Goal: Task Accomplishment & Management: Use online tool/utility

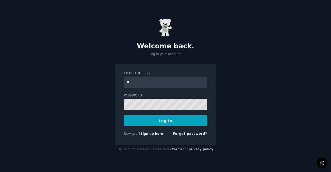
type input "**********"
click at [124, 115] on button "Log In" at bounding box center [165, 120] width 83 height 11
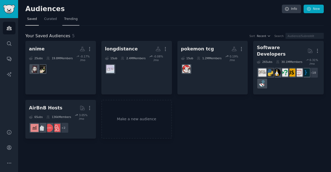
click at [65, 21] on span "Trending" at bounding box center [70, 19] width 13 height 5
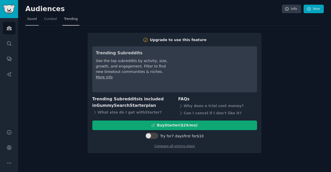
click at [33, 23] on link "Saved" at bounding box center [31, 20] width 13 height 11
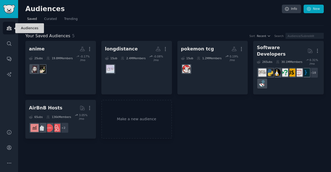
click at [10, 29] on icon "Sidebar" at bounding box center [9, 28] width 5 height 4
click at [135, 114] on link "Make a new audience" at bounding box center [136, 119] width 71 height 39
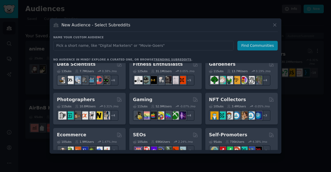
scroll to position [94, 0]
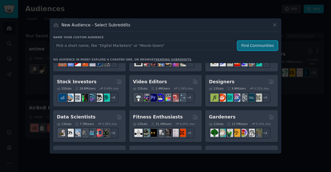
click at [255, 44] on button "Find Communities" at bounding box center [258, 46] width 40 height 10
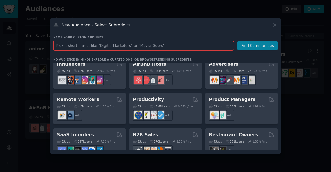
scroll to position [404, 0]
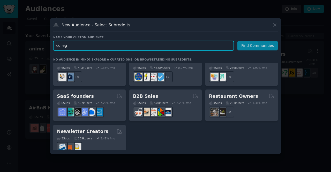
type input "college"
click button "Find Communities" at bounding box center [258, 46] width 40 height 10
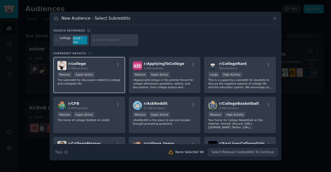
click at [99, 85] on div "r/ college 2.9M members Massive Super Active The subreddit for discussion relat…" at bounding box center [89, 75] width 72 height 37
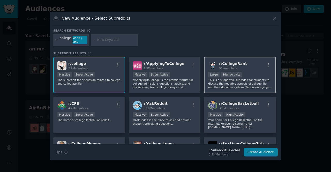
click at [217, 79] on p "This is a supportive subreddit for students to discuss the negative aspects of …" at bounding box center [240, 83] width 64 height 11
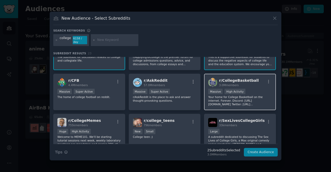
scroll to position [34, 0]
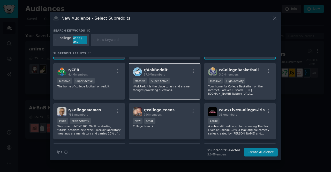
click at [177, 91] on div "r/ AskReddit 57.0M members Massive Super Active r/AskReddit is the place to ask…" at bounding box center [165, 81] width 72 height 37
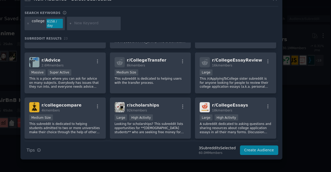
scroll to position [151, 0]
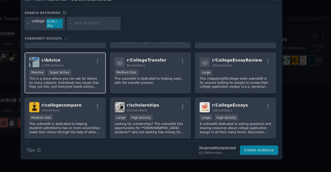
click at [115, 93] on p "This is a place where you can ask for advice on many subjects. Everybody has is…" at bounding box center [89, 92] width 64 height 11
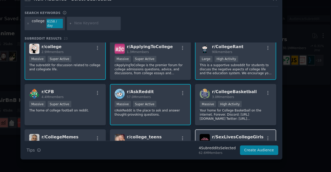
scroll to position [0, 0]
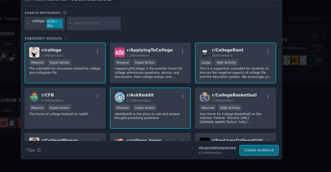
click at [256, 149] on button "Create Audience" at bounding box center [261, 152] width 34 height 9
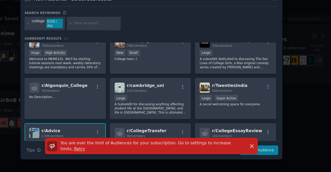
scroll to position [92, 0]
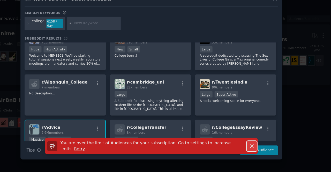
click at [254, 150] on icon "button" at bounding box center [254, 148] width 5 height 5
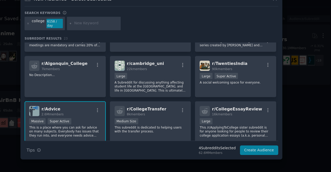
click at [107, 119] on div "r/ Advice 2.6M members" at bounding box center [89, 117] width 64 height 9
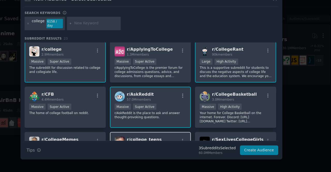
scroll to position [0, 0]
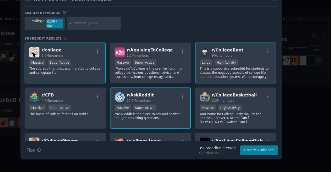
click at [183, 121] on p "r/AskReddit is the place to ask and answer thought-provoking questions." at bounding box center [165, 121] width 64 height 7
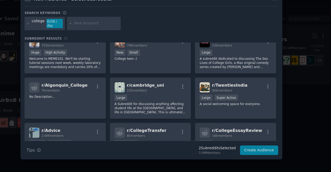
scroll to position [92, 0]
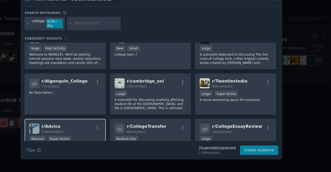
click at [109, 125] on div "r/ Advice 2.6M members Massive Super Active This is a place where you can ask f…" at bounding box center [89, 143] width 72 height 37
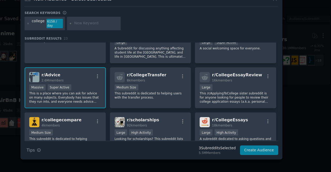
scroll to position [138, 0]
click at [258, 150] on button "Create Audience" at bounding box center [261, 152] width 34 height 9
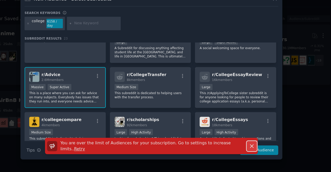
click at [252, 148] on icon "button" at bounding box center [254, 148] width 5 height 5
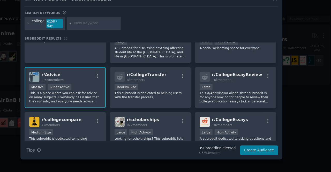
click at [111, 108] on p "This is a place where you can ask for advice on many subjects. Everybody has is…" at bounding box center [89, 105] width 64 height 11
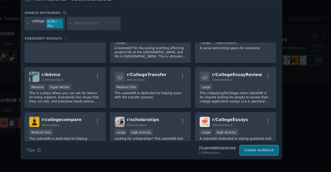
click at [250, 149] on button "Create Audience" at bounding box center [261, 152] width 34 height 9
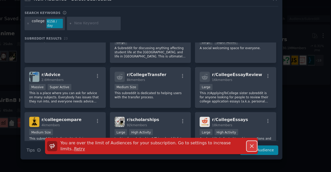
click at [252, 147] on icon "button" at bounding box center [254, 148] width 5 height 5
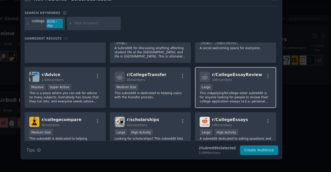
scroll to position [0, 0]
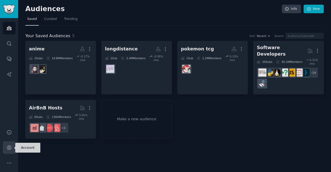
click at [10, 151] on link "Account" at bounding box center [9, 147] width 13 height 13
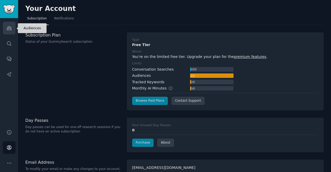
click at [10, 34] on link "Audiences" at bounding box center [9, 28] width 13 height 13
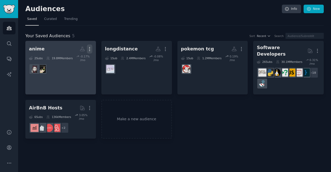
click at [89, 46] on icon "button" at bounding box center [89, 48] width 5 height 5
click at [76, 61] on p "Delete" at bounding box center [76, 59] width 12 height 5
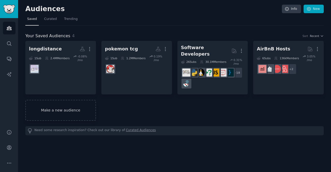
click at [74, 105] on link "Make a new audience" at bounding box center [60, 110] width 71 height 21
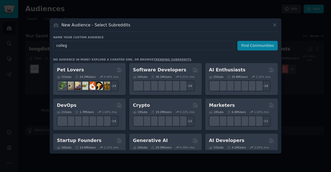
type input "college"
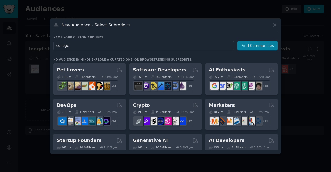
click button "Find Communities" at bounding box center [258, 46] width 40 height 10
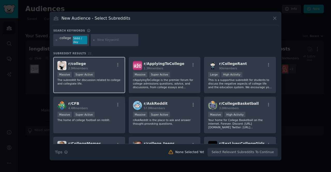
click at [100, 75] on div "Massive Super Active" at bounding box center [89, 75] width 64 height 6
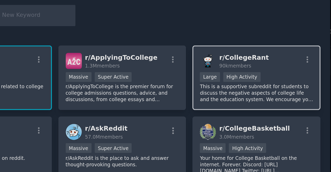
click at [209, 78] on p "This is a supportive subreddit for students to discuss the negative aspects of …" at bounding box center [240, 83] width 64 height 11
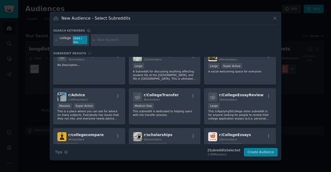
scroll to position [129, 0]
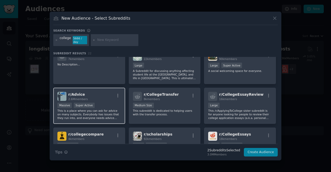
click at [114, 109] on p "This is a place where you can ask for advice on many subjects. Everybody has is…" at bounding box center [89, 114] width 64 height 11
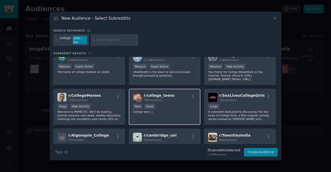
scroll to position [48, 0]
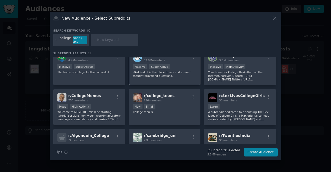
click at [179, 66] on div "Massive Super Active" at bounding box center [165, 67] width 64 height 6
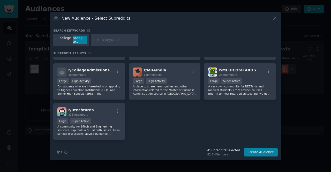
scroll to position [245, 0]
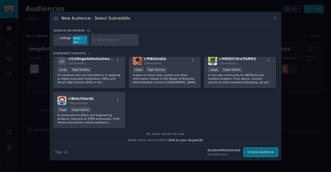
click at [256, 153] on button "Create Audience" at bounding box center [261, 152] width 34 height 9
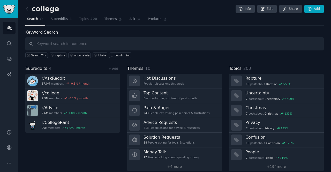
scroll to position [5, 0]
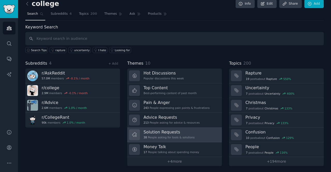
click at [170, 136] on div "38 People asking for tools & solutions" at bounding box center [169, 138] width 51 height 4
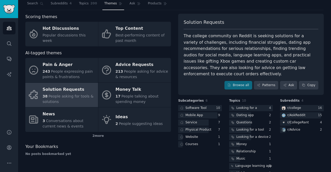
scroll to position [17, 0]
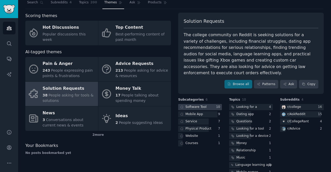
click at [208, 104] on div at bounding box center [200, 107] width 44 height 6
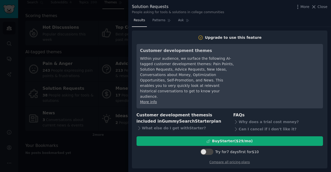
click at [106, 166] on div at bounding box center [165, 86] width 331 height 172
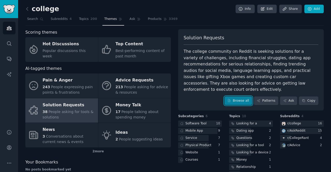
click at [245, 97] on link "Browse all" at bounding box center [239, 101] width 28 height 9
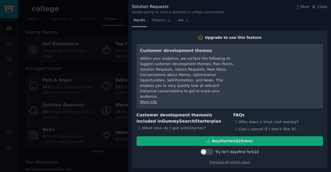
click at [93, 96] on div at bounding box center [165, 86] width 331 height 172
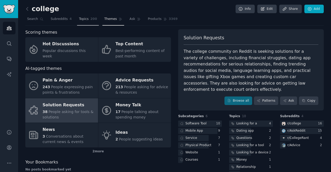
click at [89, 24] on link "Topics 200" at bounding box center [88, 20] width 22 height 11
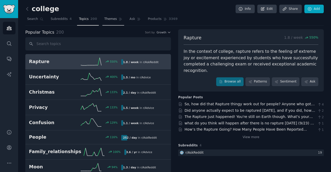
click at [108, 21] on span "Themes" at bounding box center [110, 19] width 13 height 5
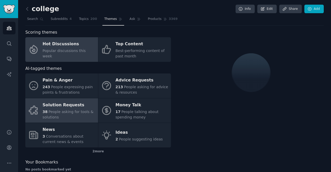
click at [86, 107] on div "Solution Requests" at bounding box center [69, 105] width 53 height 8
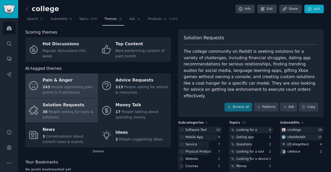
click at [85, 90] on div "243 People expressing pain points & frustrations" at bounding box center [69, 89] width 53 height 11
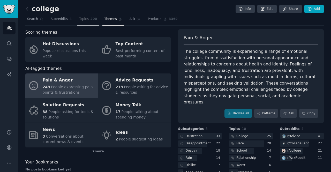
click at [86, 22] on link "Topics 200" at bounding box center [88, 20] width 22 height 11
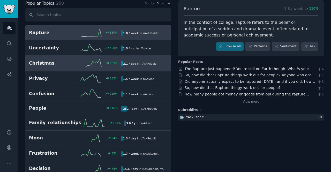
scroll to position [31, 0]
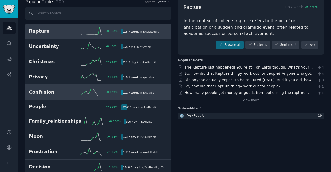
click at [83, 97] on link "Confusion 129 % 1.1 / week in r/ Advice" at bounding box center [98, 92] width 146 height 15
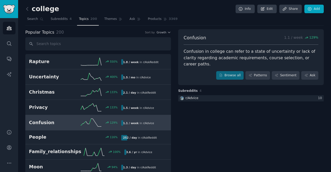
scroll to position [8, 0]
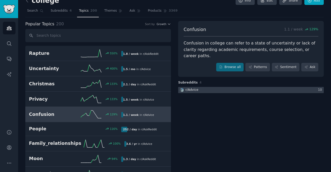
click at [191, 88] on div "r/ Advice" at bounding box center [192, 90] width 13 height 5
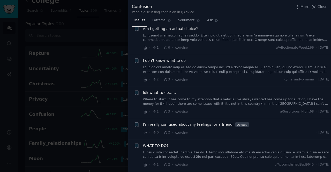
scroll to position [98, 0]
click at [106, 71] on div at bounding box center [165, 86] width 331 height 172
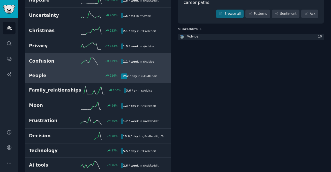
scroll to position [62, 0]
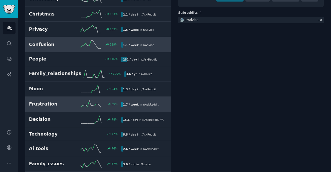
click at [145, 105] on div "1.7 / week in r/ AskReddit" at bounding box center [140, 104] width 39 height 5
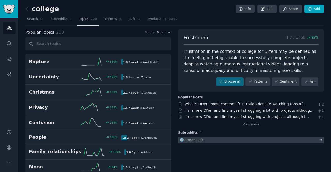
click at [206, 141] on div at bounding box center [251, 140] width 146 height 6
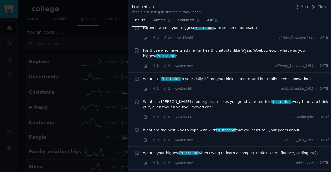
scroll to position [129, 0]
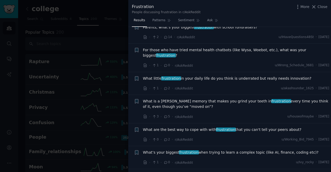
click at [204, 76] on span "What little frustration in your daily life do you think is underrated but reall…" at bounding box center [227, 78] width 169 height 5
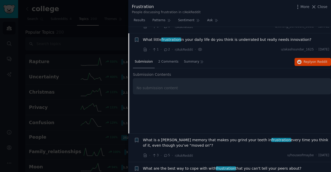
scroll to position [168, 0]
click at [167, 59] on span "2 Comments" at bounding box center [168, 61] width 20 height 5
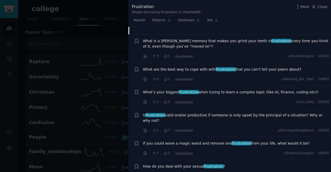
scroll to position [267, 0]
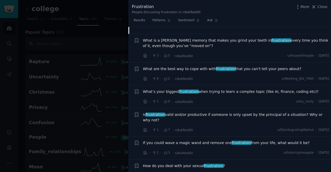
click at [118, 91] on div at bounding box center [165, 86] width 331 height 172
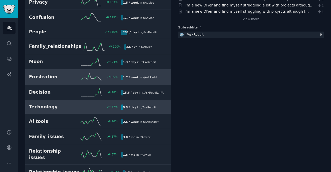
click at [94, 109] on link "Technology 77 % 5.5 / day in r/ AskReddit" at bounding box center [98, 107] width 146 height 14
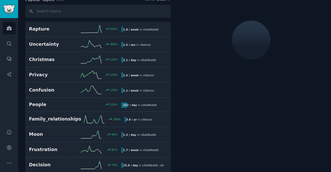
scroll to position [29, 0]
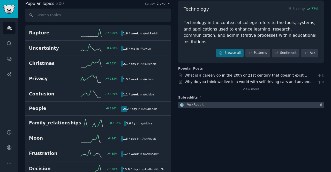
click at [215, 102] on div at bounding box center [251, 105] width 146 height 6
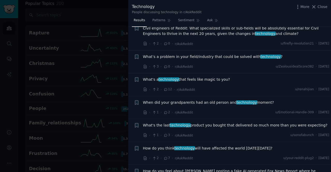
scroll to position [541, 0]
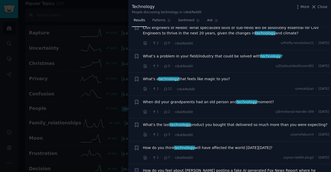
click at [81, 90] on div at bounding box center [165, 86] width 331 height 172
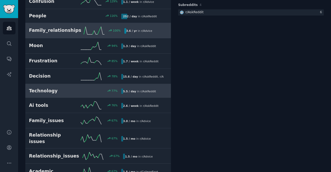
scroll to position [170, 0]
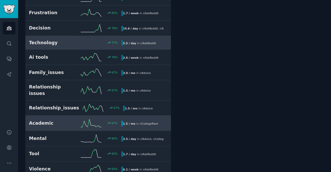
click at [136, 121] on div "1.5 / mo in r/ CollegeRant" at bounding box center [140, 123] width 39 height 5
